Goal: Information Seeking & Learning: Learn about a topic

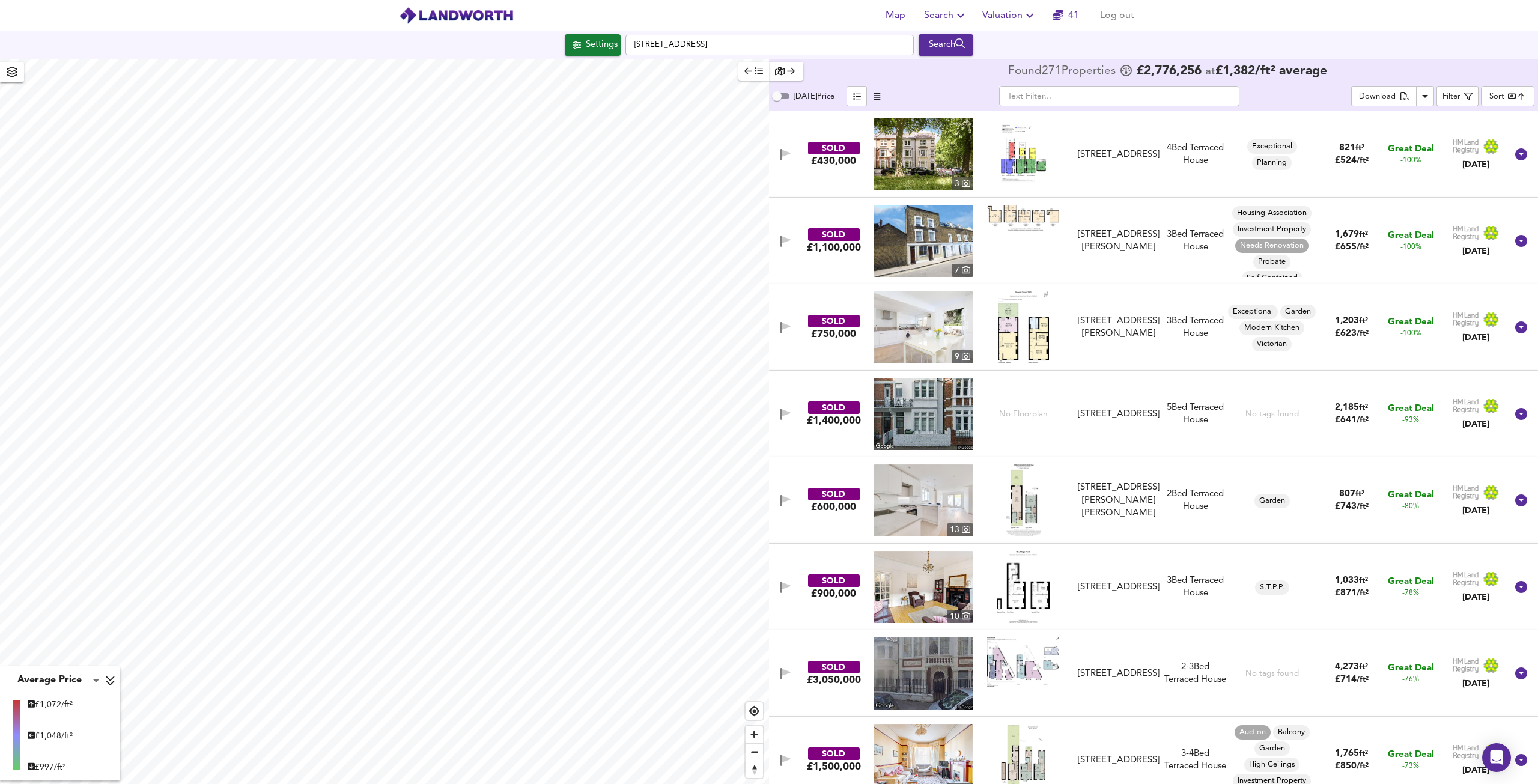
scroll to position [60, 0]
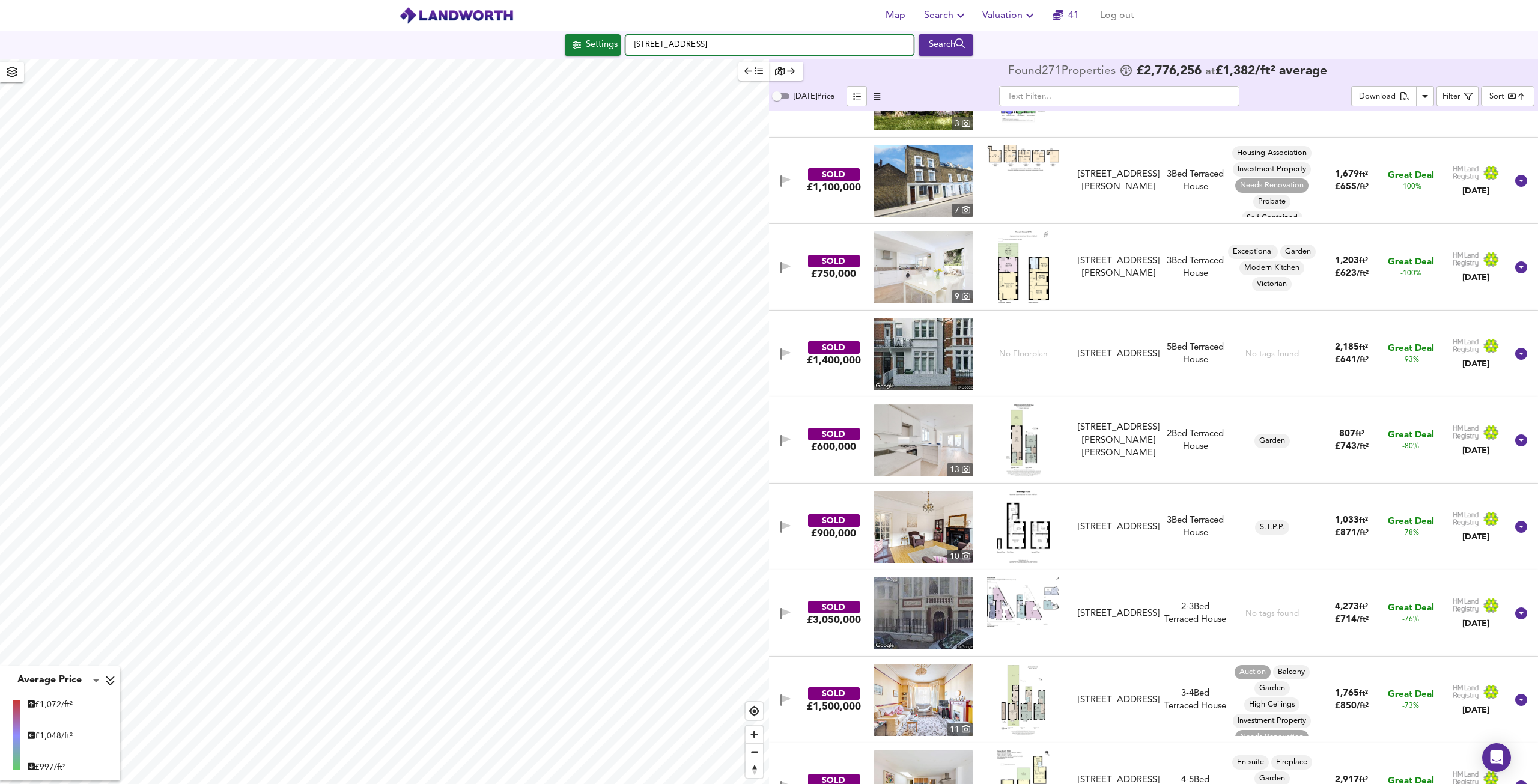
click at [815, 41] on input "[STREET_ADDRESS]" at bounding box center [770, 45] width 289 height 20
drag, startPoint x: 799, startPoint y: 46, endPoint x: 589, endPoint y: 33, distance: 210.4
click at [589, 33] on div "Settings [STREET_ADDRESS] Search" at bounding box center [769, 45] width 1538 height 28
paste input "Chippendale Street E5"
click at [757, 65] on small "London E5 0AY" at bounding box center [765, 68] width 47 height 7
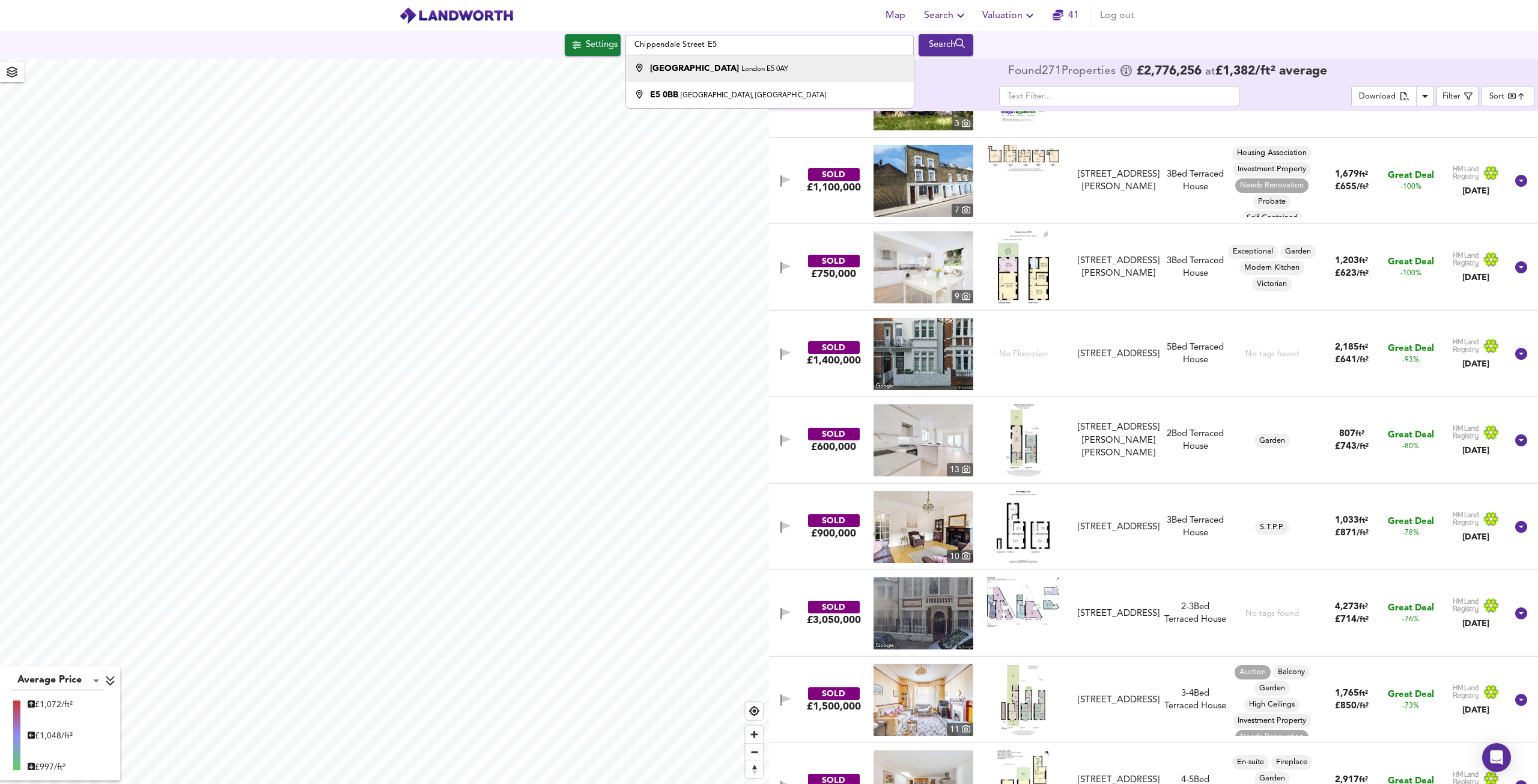
type input "[GEOGRAPHIC_DATA]"
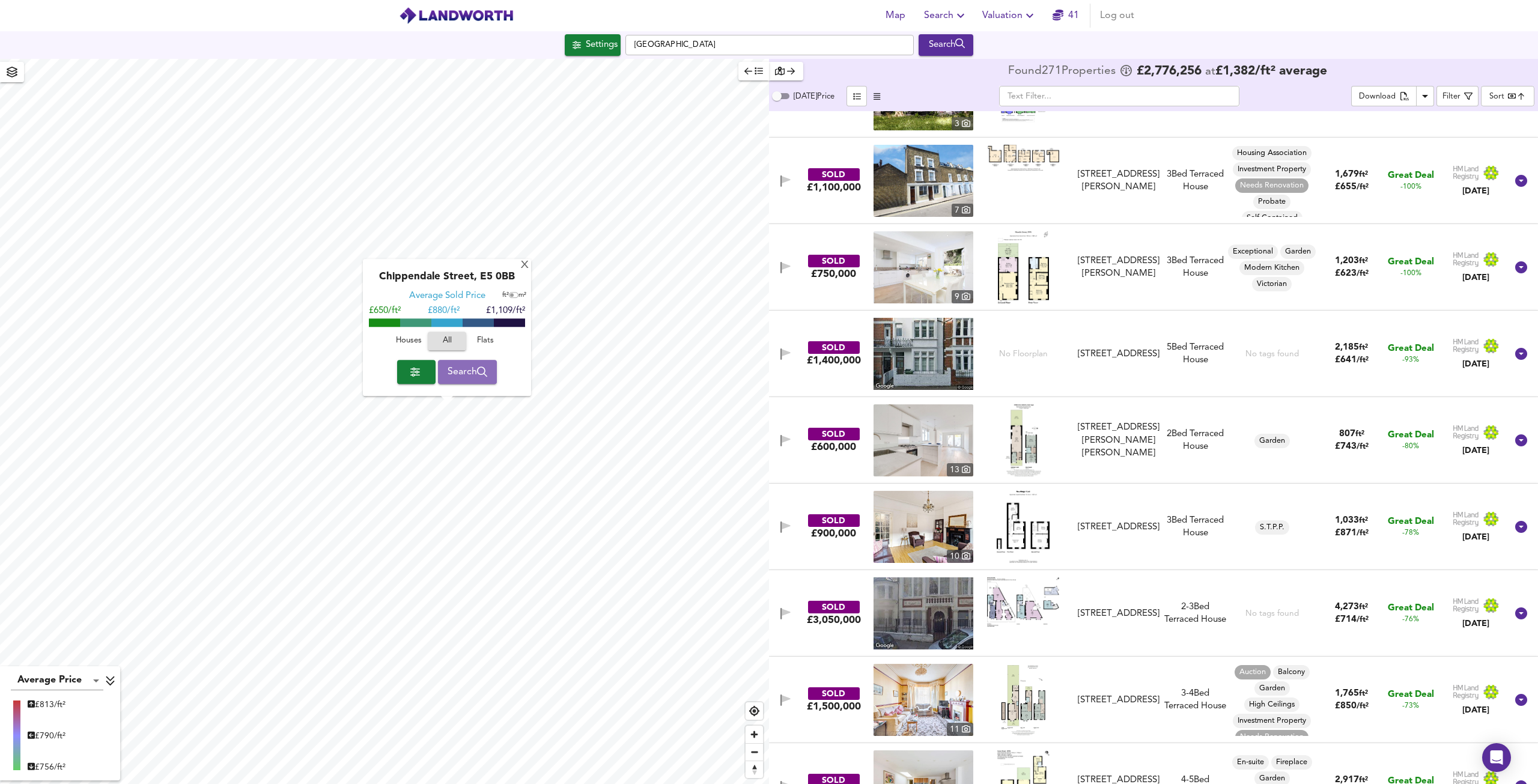
click at [473, 373] on span "Search" at bounding box center [468, 371] width 41 height 17
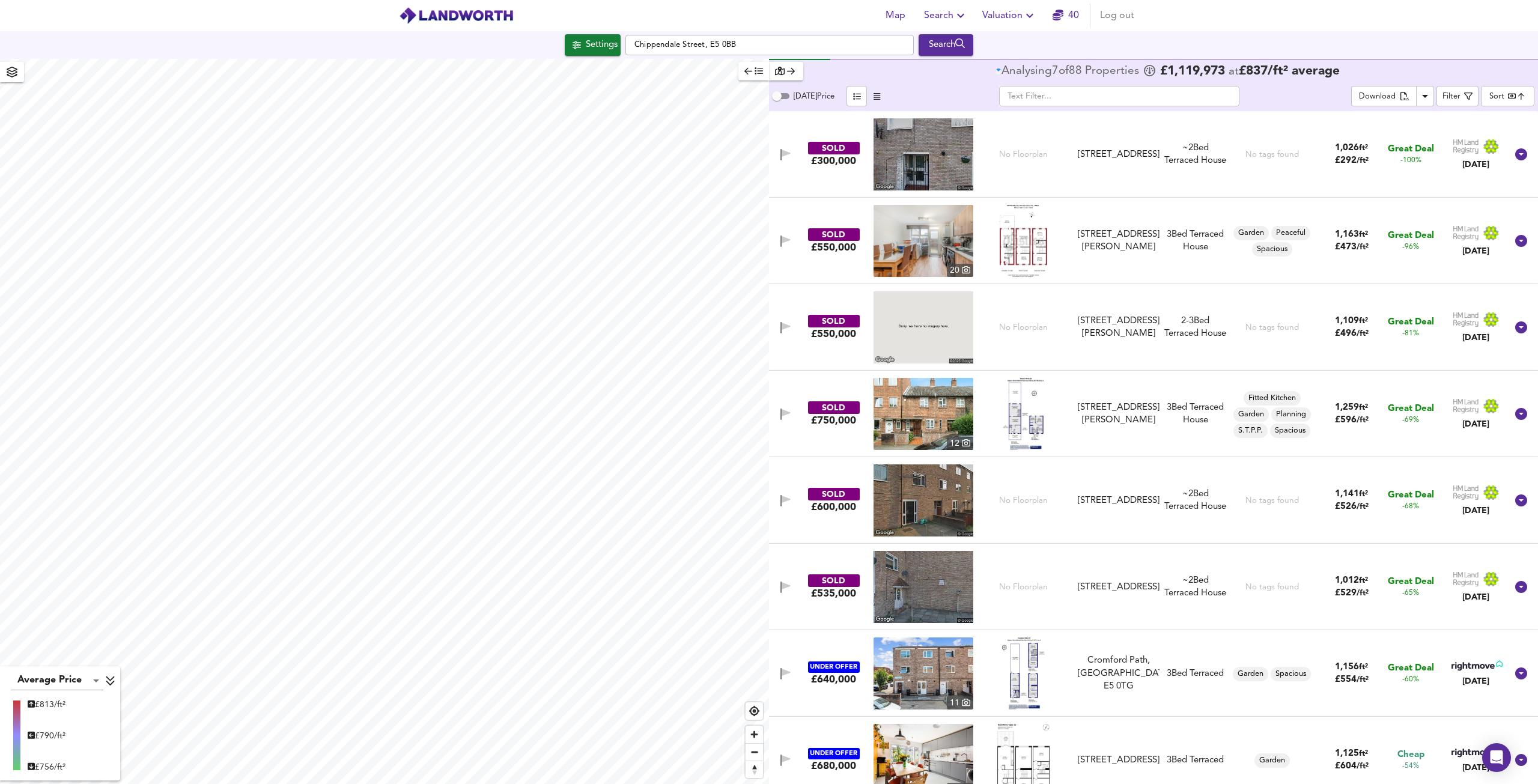
click at [1503, 96] on body "Map Search Valuation 40 Log out Settings [GEOGRAPHIC_DATA], E5 0BB Search Avera…" at bounding box center [769, 392] width 1538 height 784
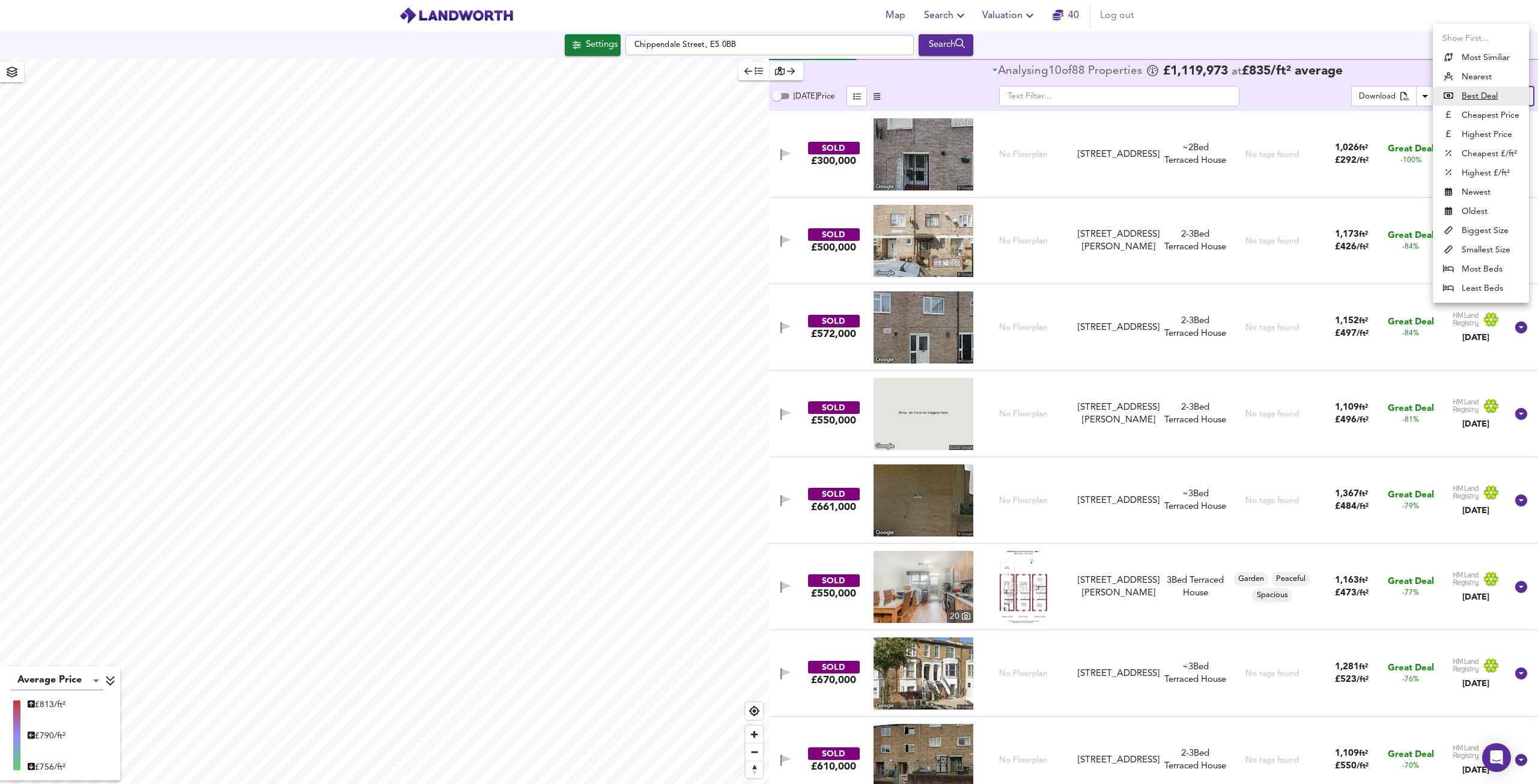
click at [1491, 139] on li "Highest Price" at bounding box center [1481, 134] width 96 height 19
type input "expensive"
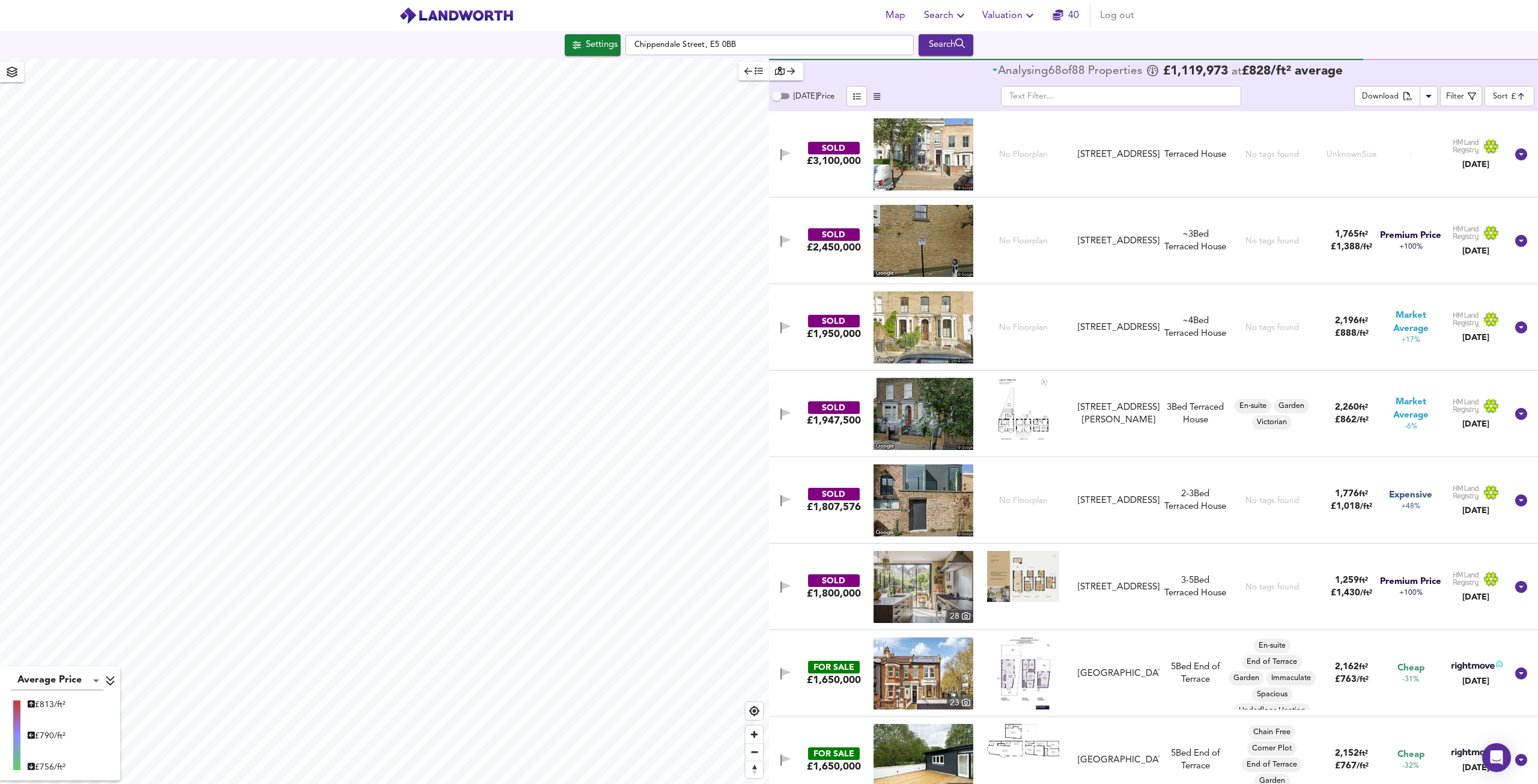
click at [915, 161] on img at bounding box center [923, 154] width 100 height 72
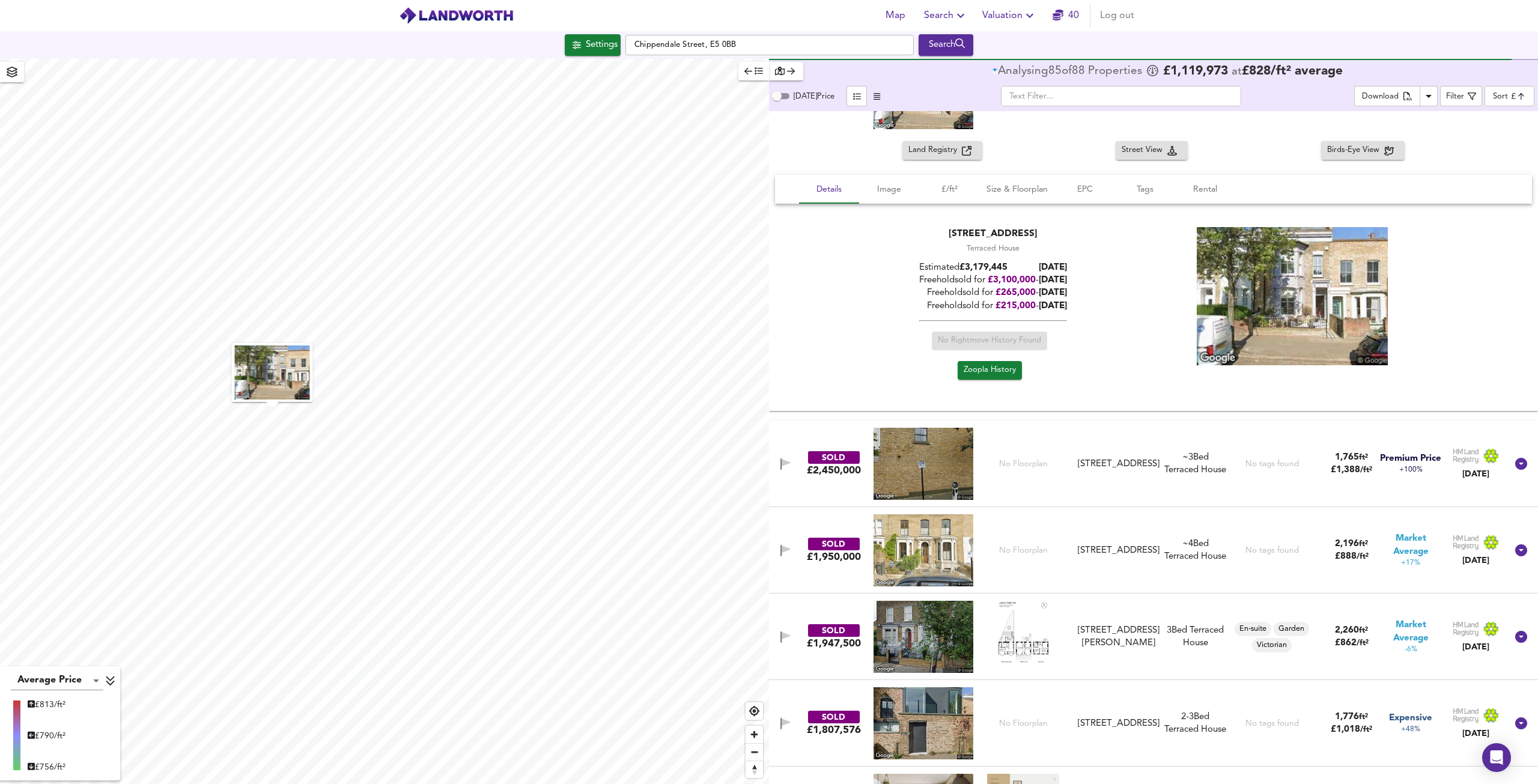
scroll to position [240, 0]
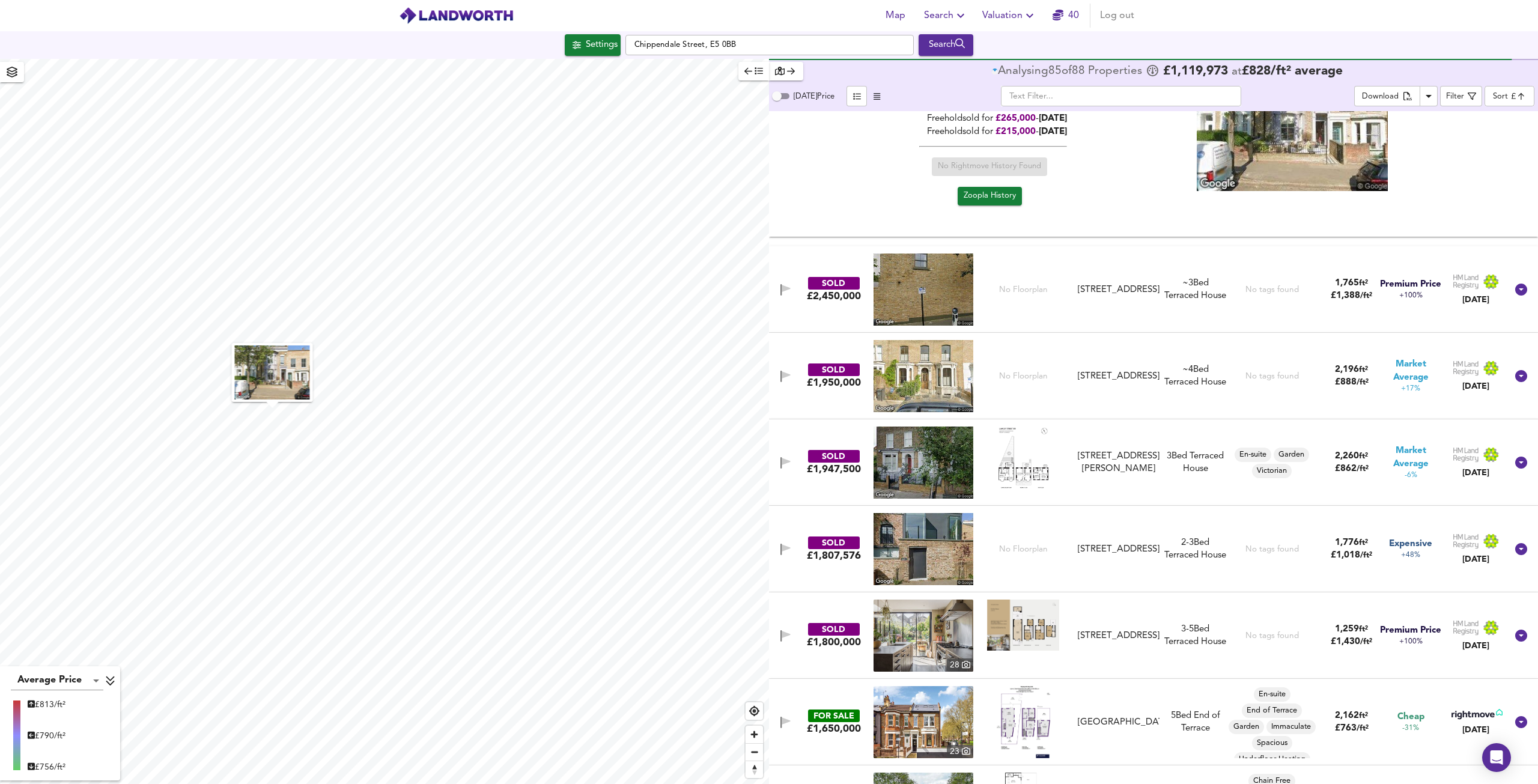
click at [937, 283] on img at bounding box center [923, 290] width 100 height 72
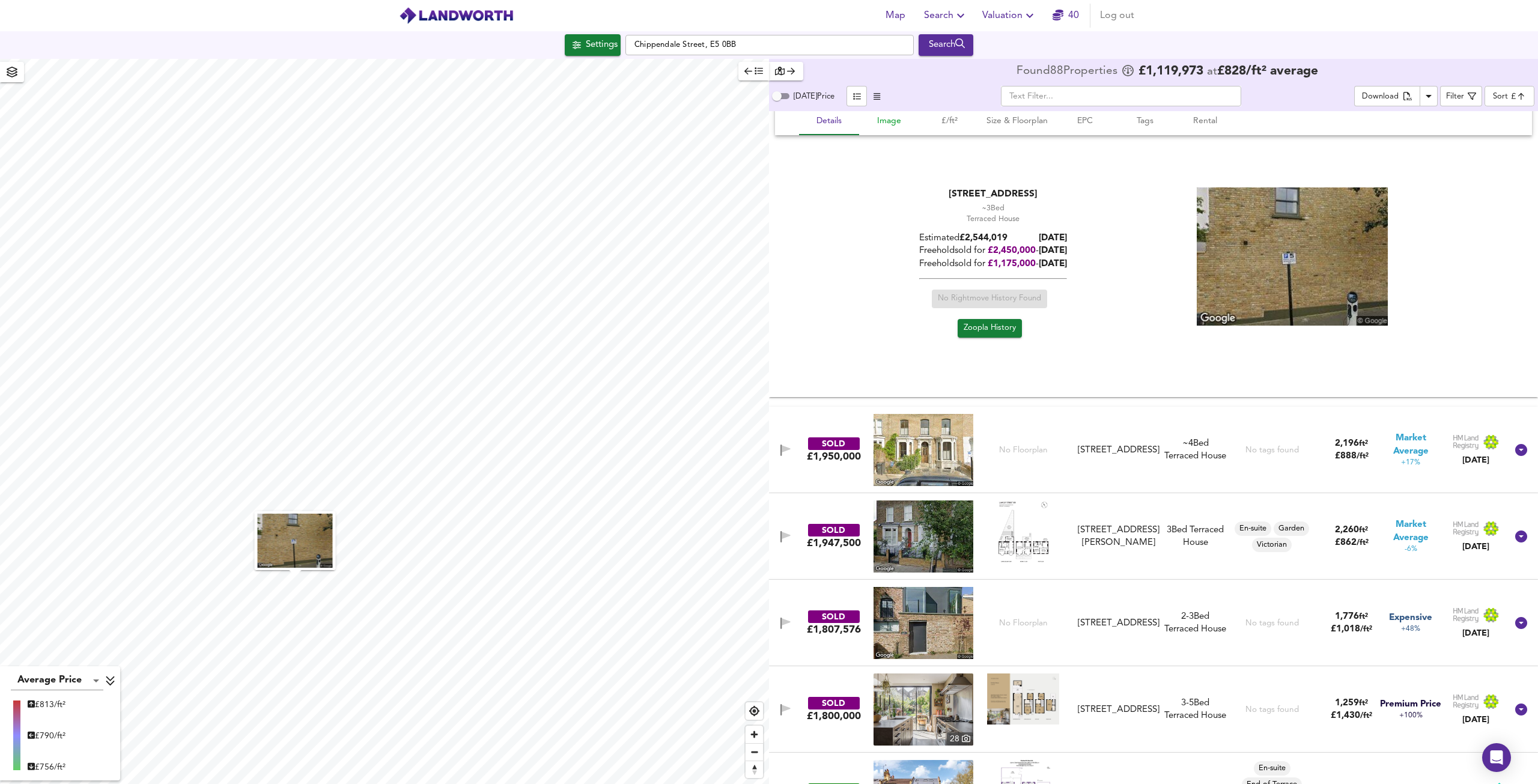
scroll to position [540, 0]
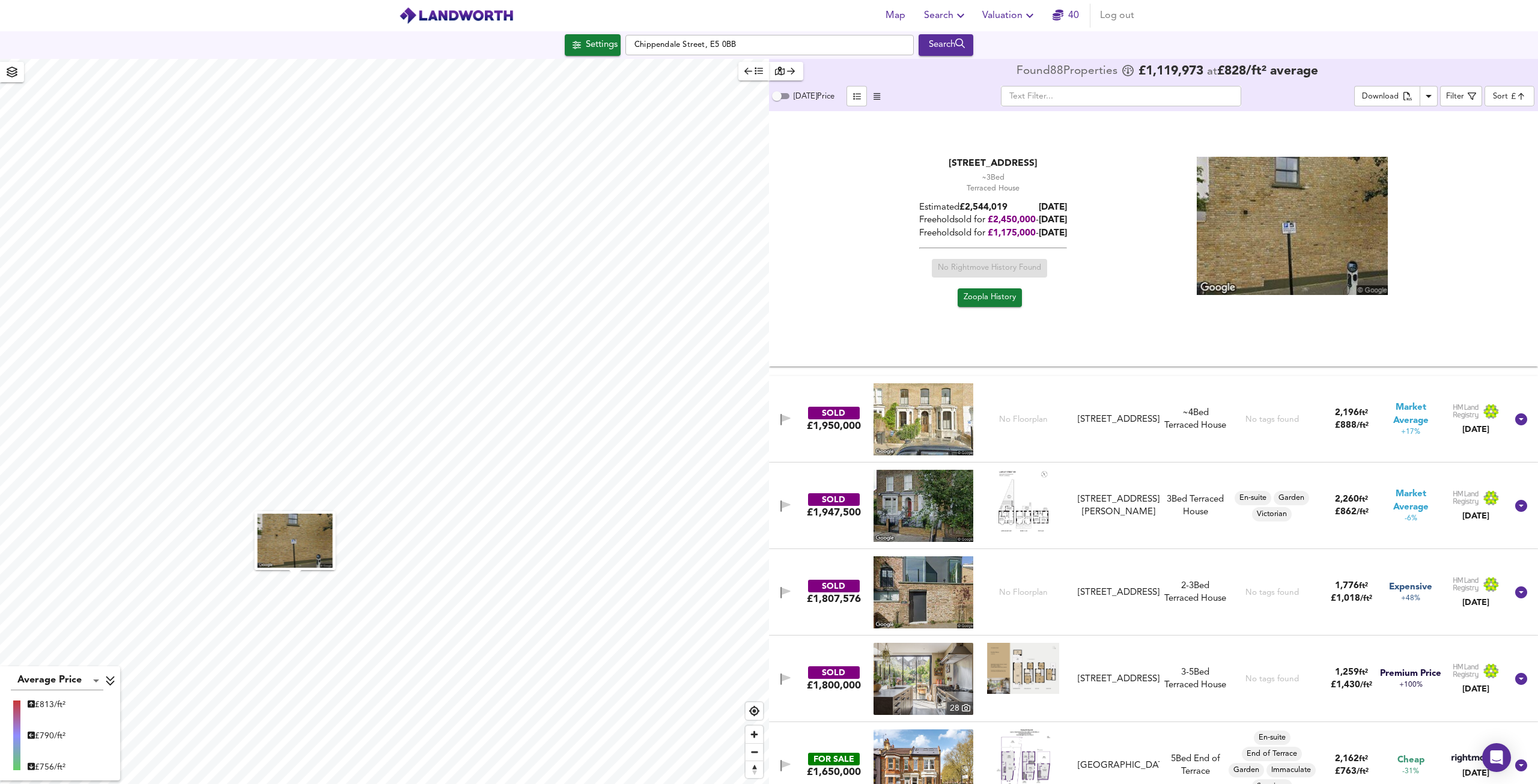
click at [920, 412] on img at bounding box center [923, 420] width 100 height 72
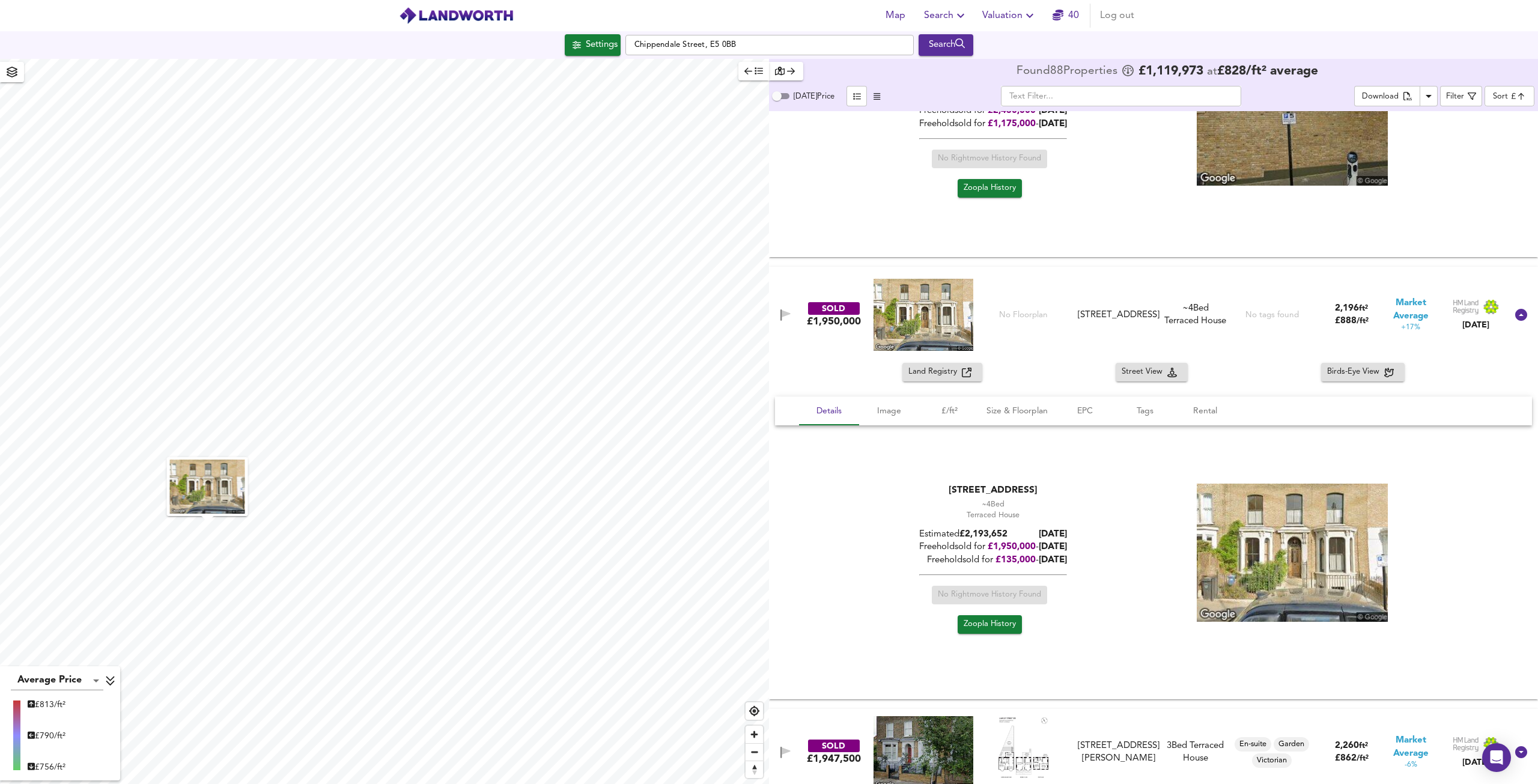
scroll to position [661, 0]
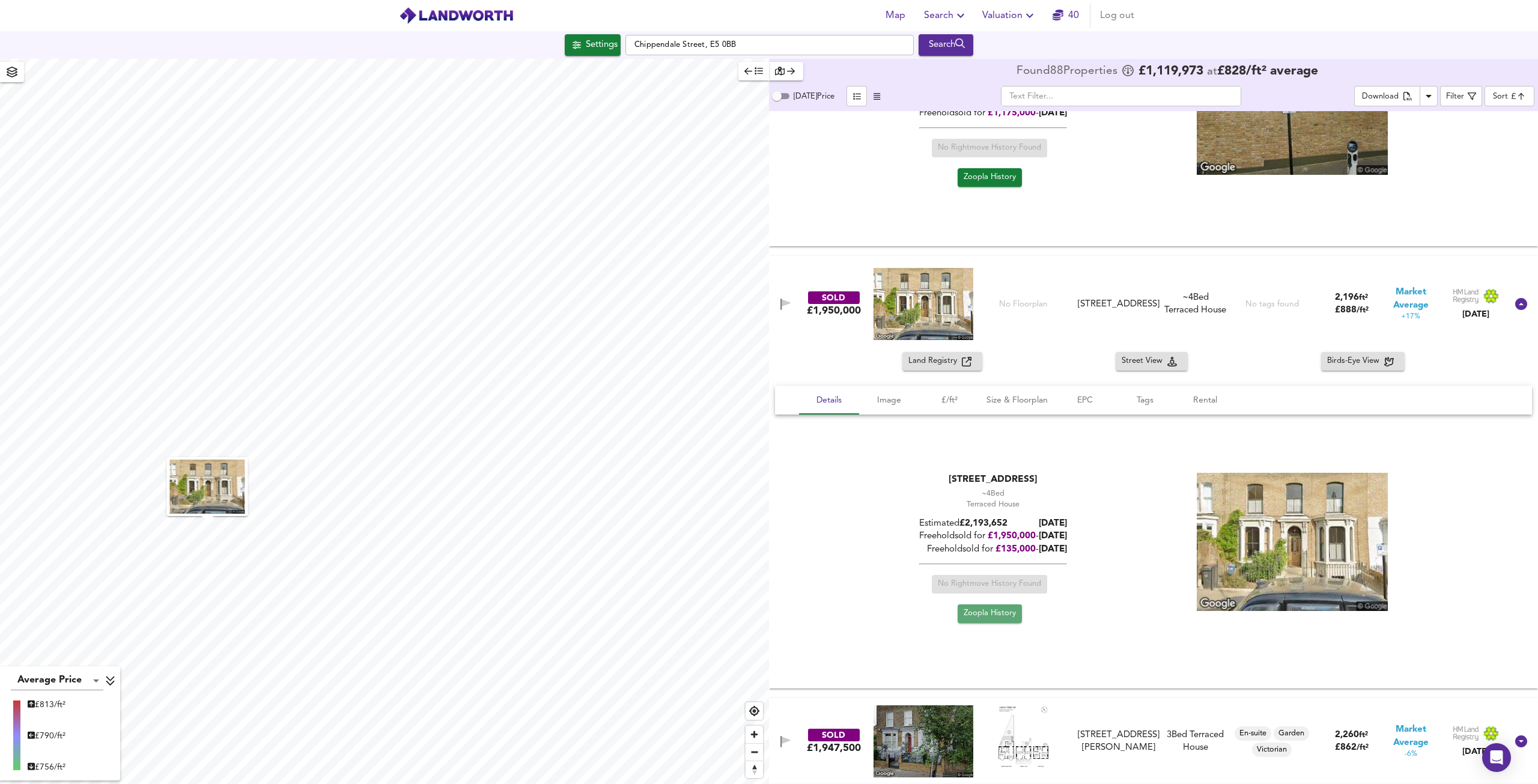
click at [987, 608] on span "Zoopla History" at bounding box center [989, 614] width 53 height 14
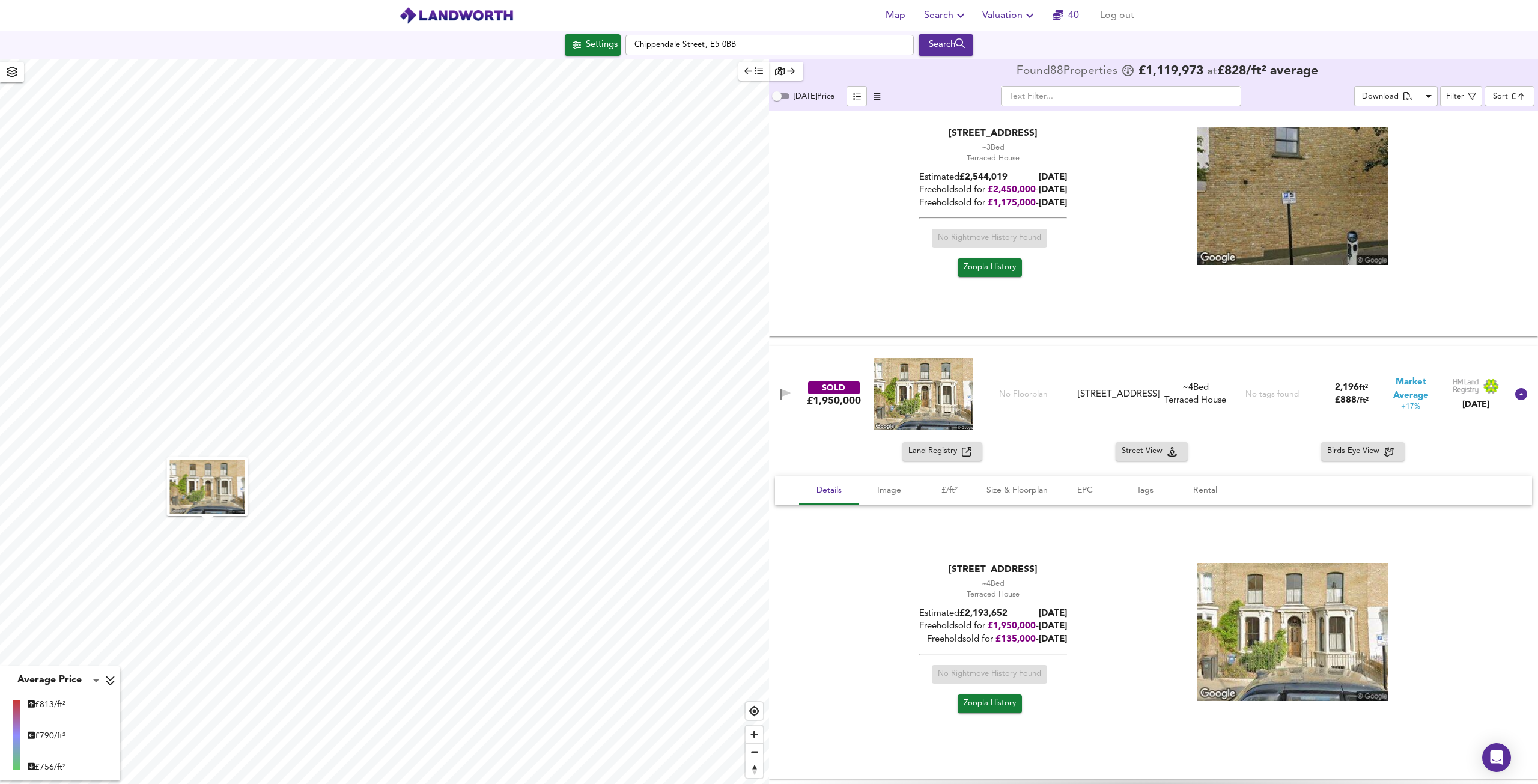
scroll to position [420, 0]
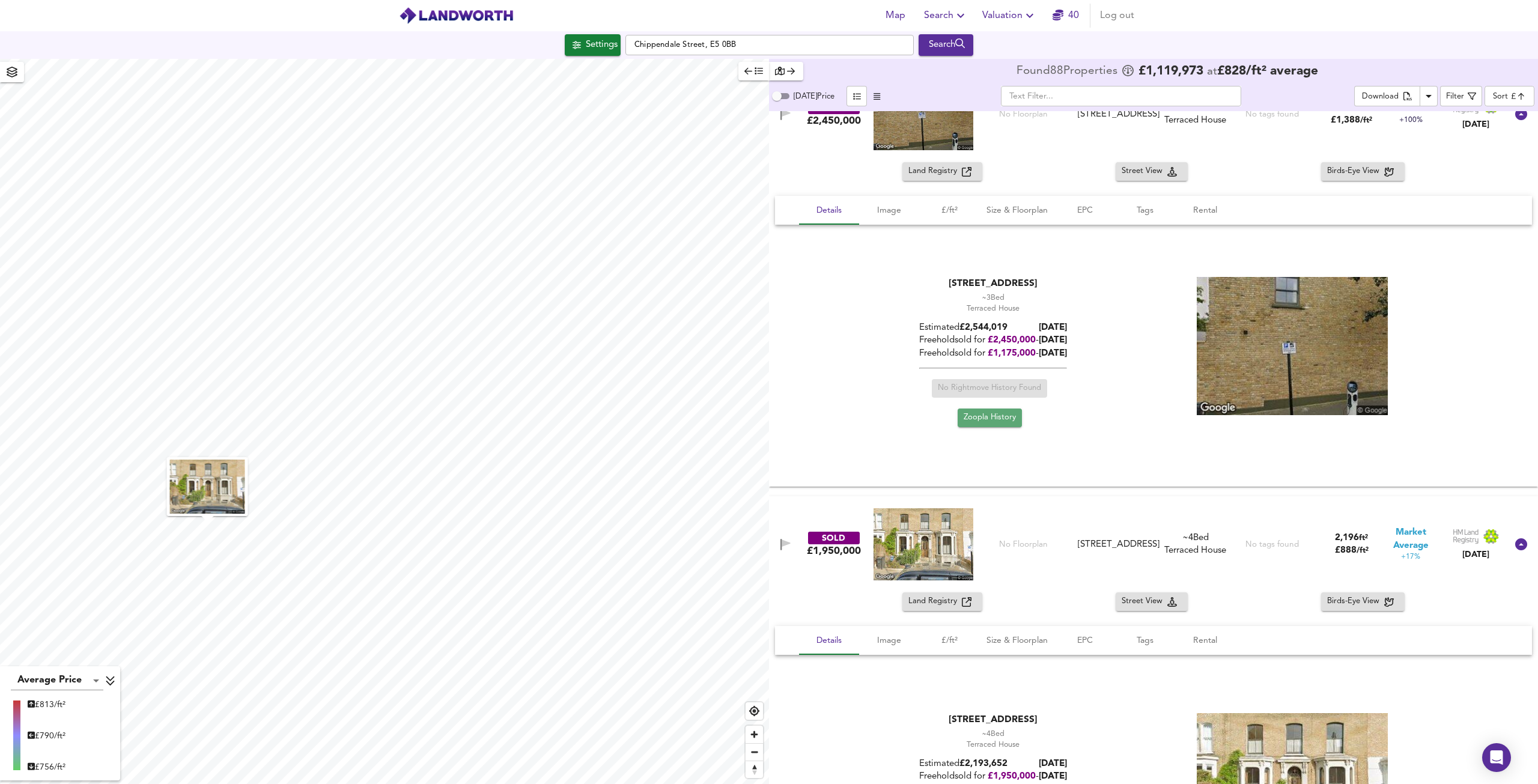
click at [985, 416] on span "Zoopla History" at bounding box center [989, 418] width 53 height 14
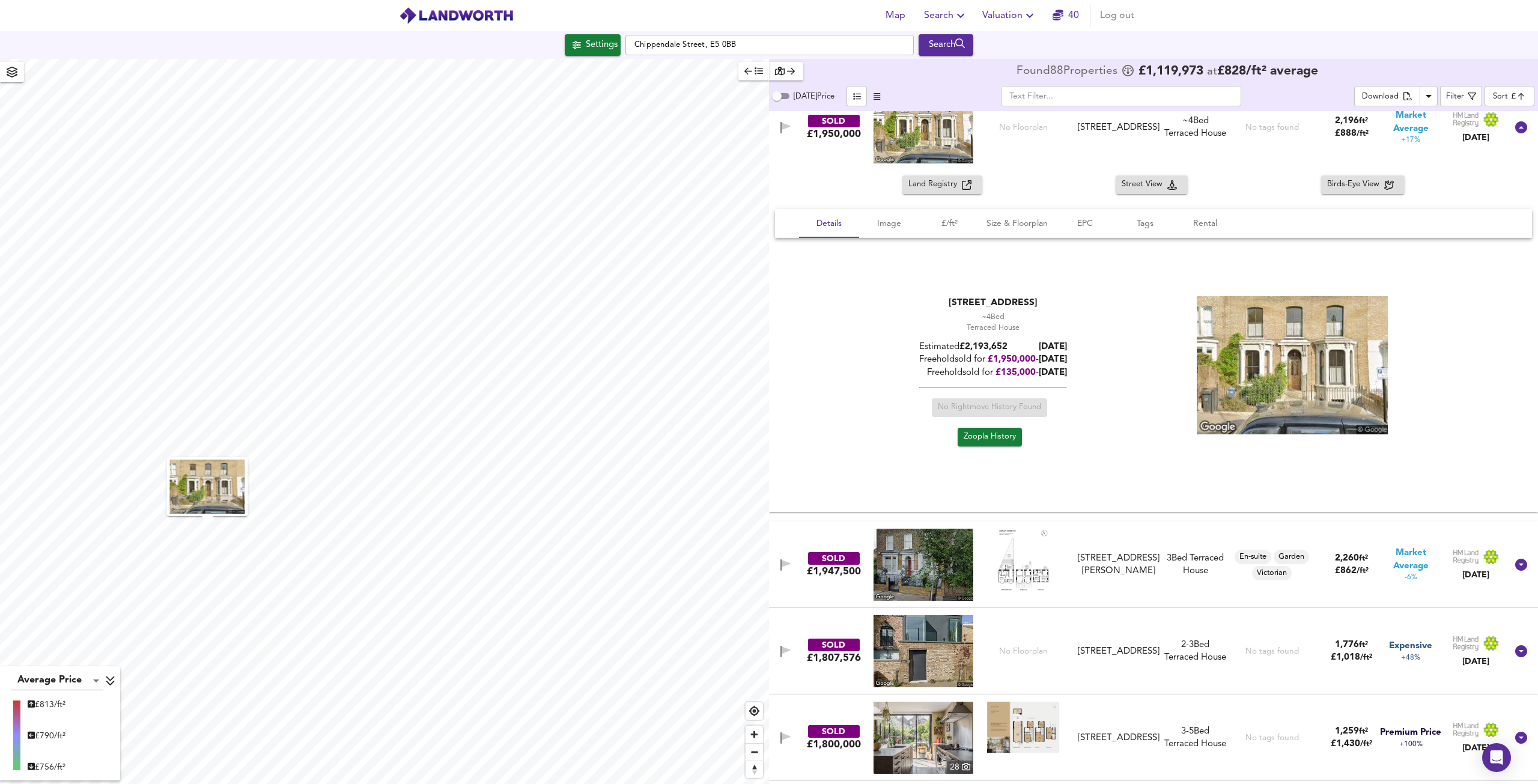
scroll to position [961, 0]
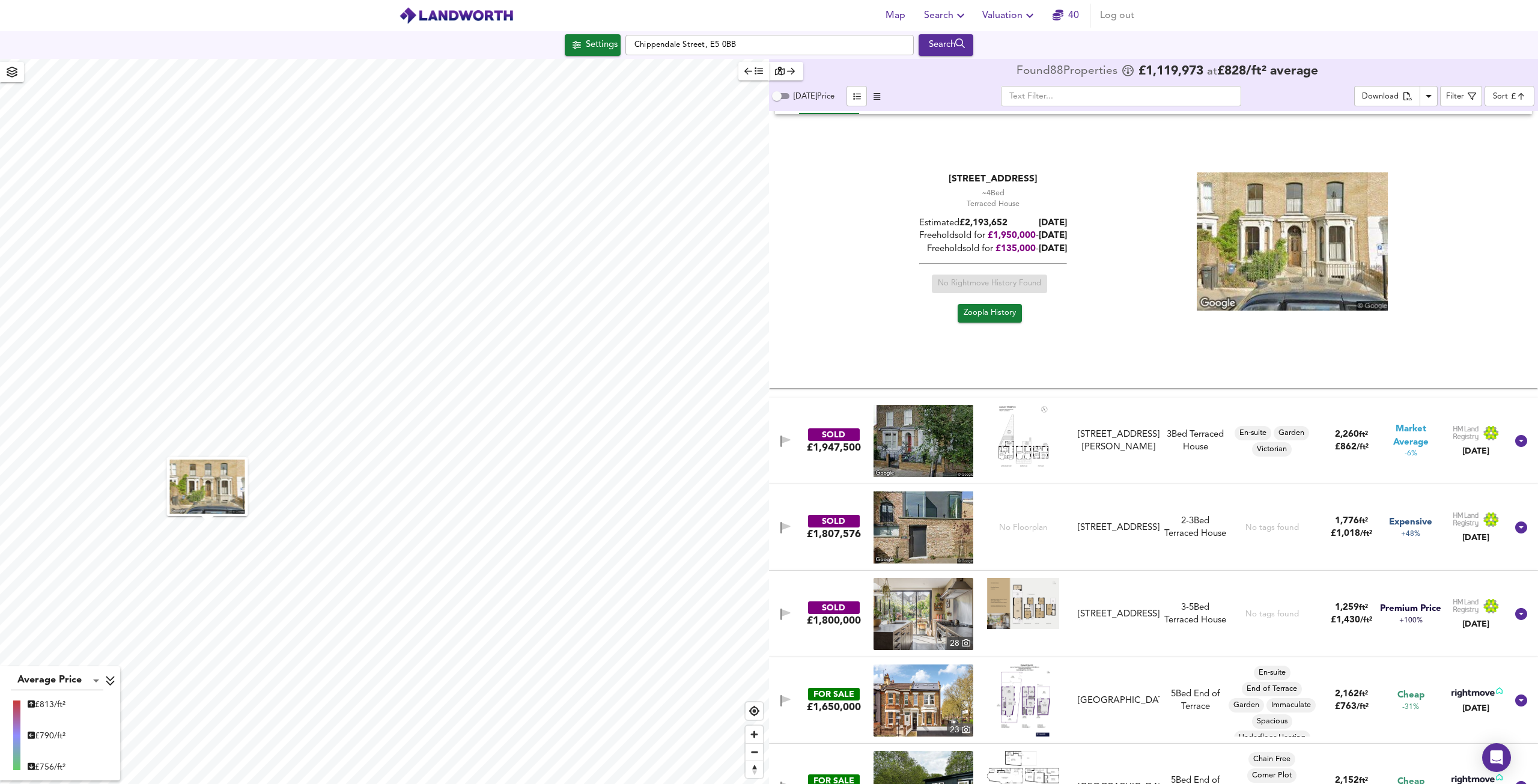
click at [952, 440] on img at bounding box center [923, 441] width 100 height 72
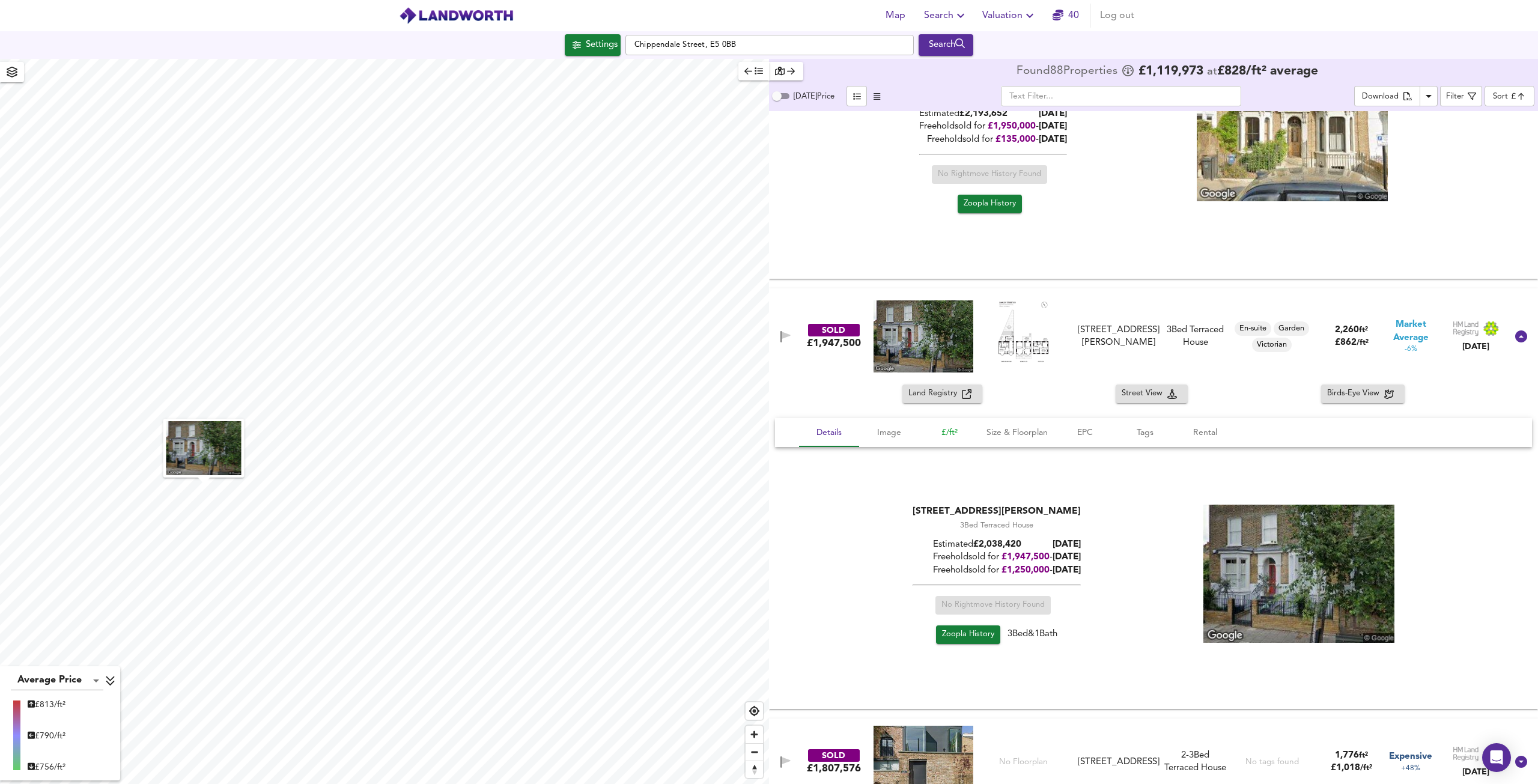
scroll to position [1081, 0]
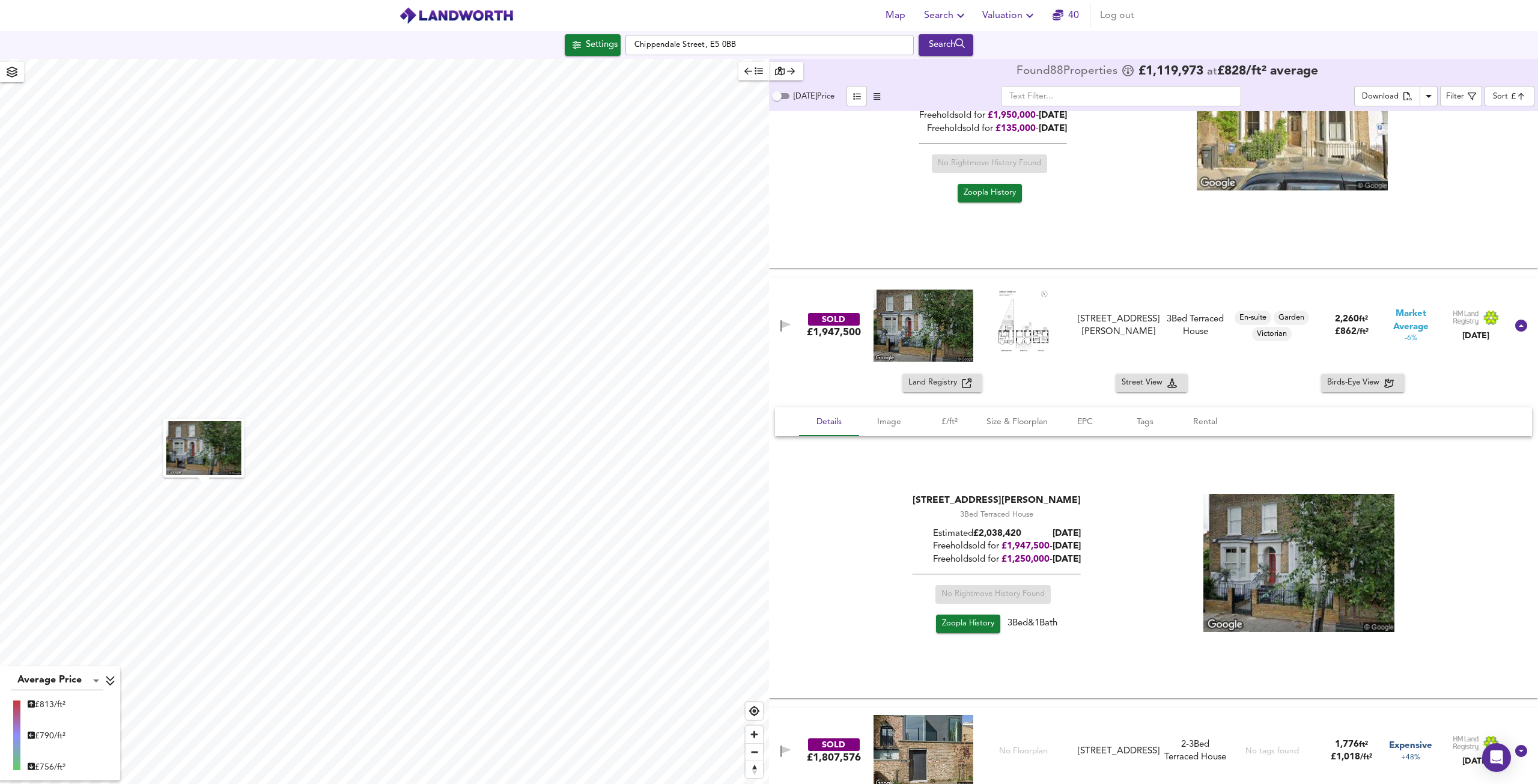
click at [980, 620] on span "Zoopla History" at bounding box center [968, 624] width 53 height 14
